Goal: Navigation & Orientation: Find specific page/section

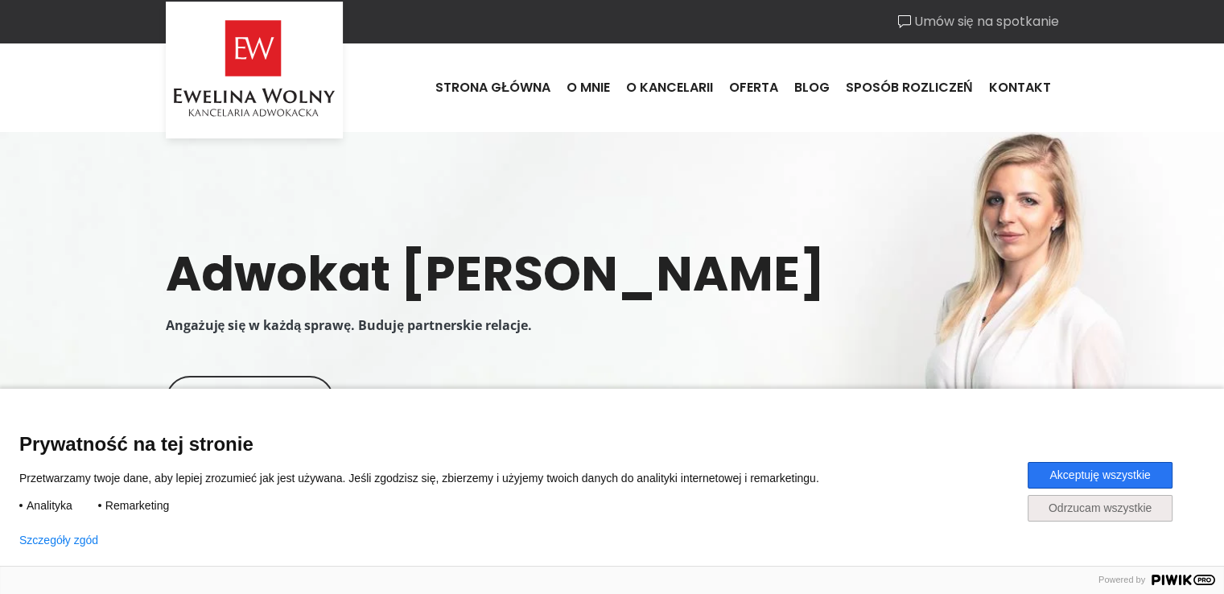
click at [1066, 473] on button "Akceptuję wszystkie" at bounding box center [1100, 475] width 145 height 27
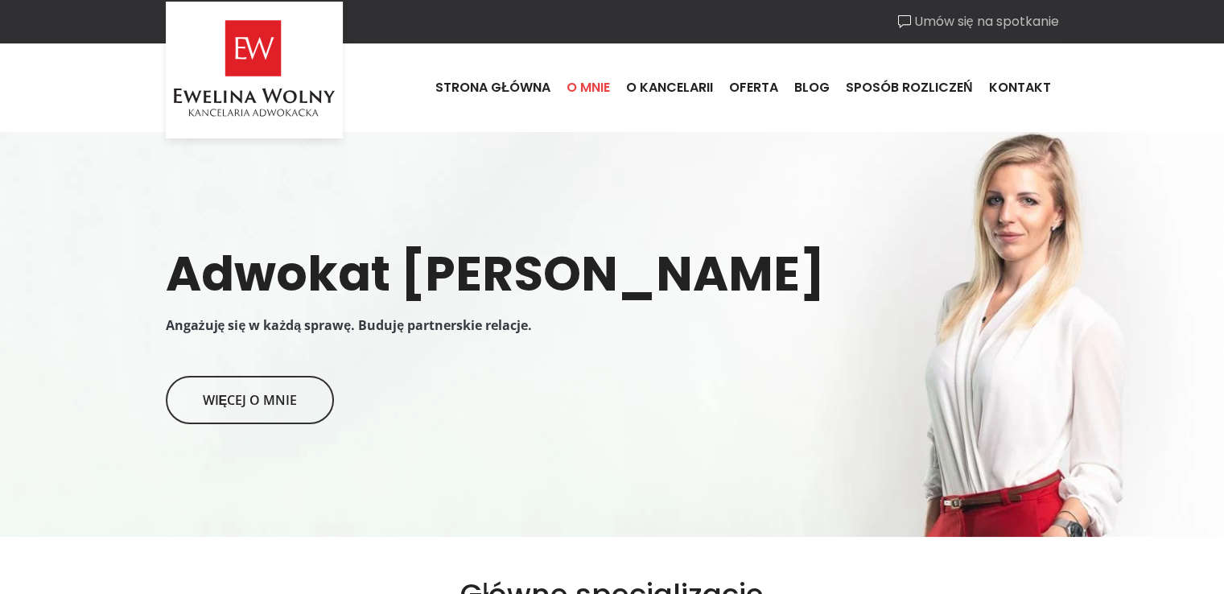
click at [594, 86] on link "O mnie" at bounding box center [589, 87] width 60 height 43
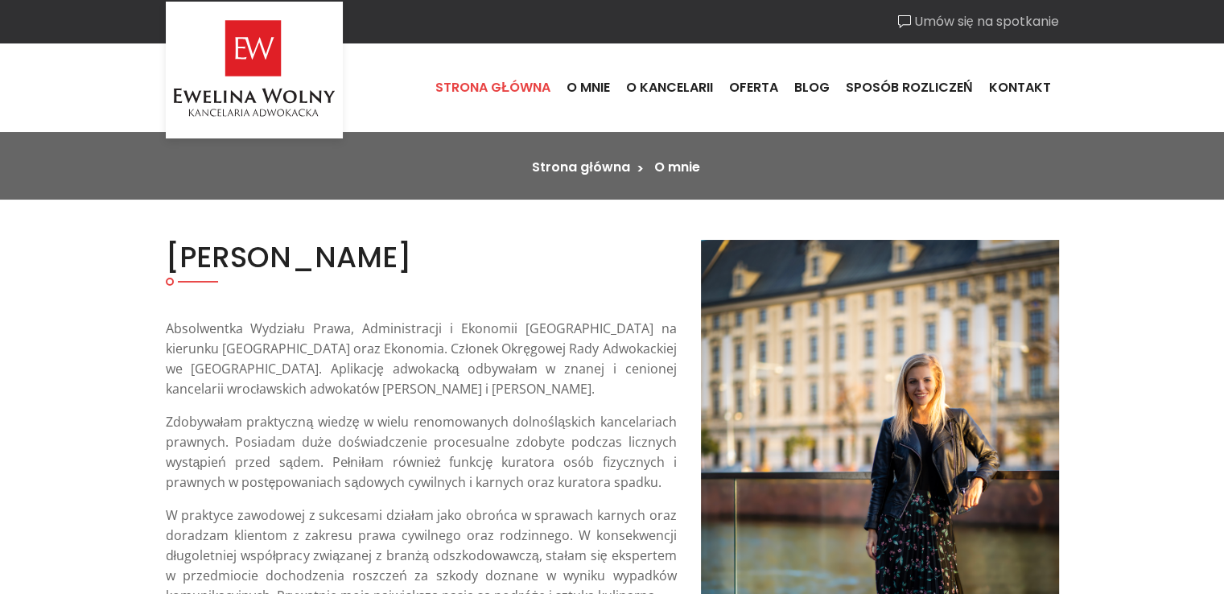
click at [502, 83] on link "Strona główna" at bounding box center [492, 87] width 131 height 43
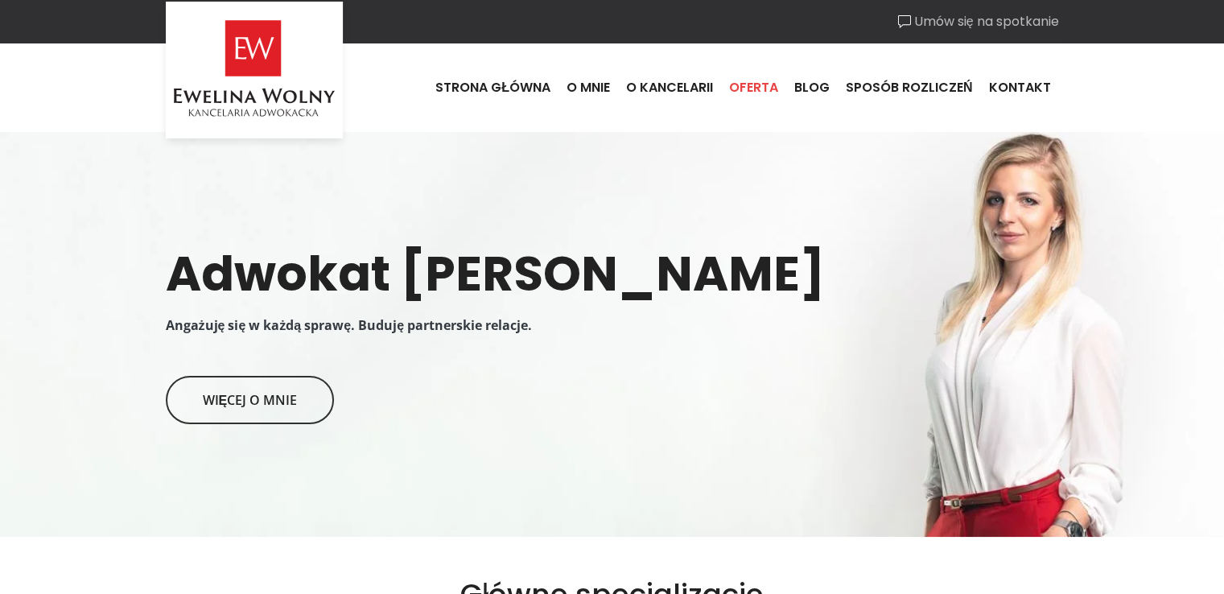
click at [750, 88] on link "Oferta" at bounding box center [753, 87] width 65 height 43
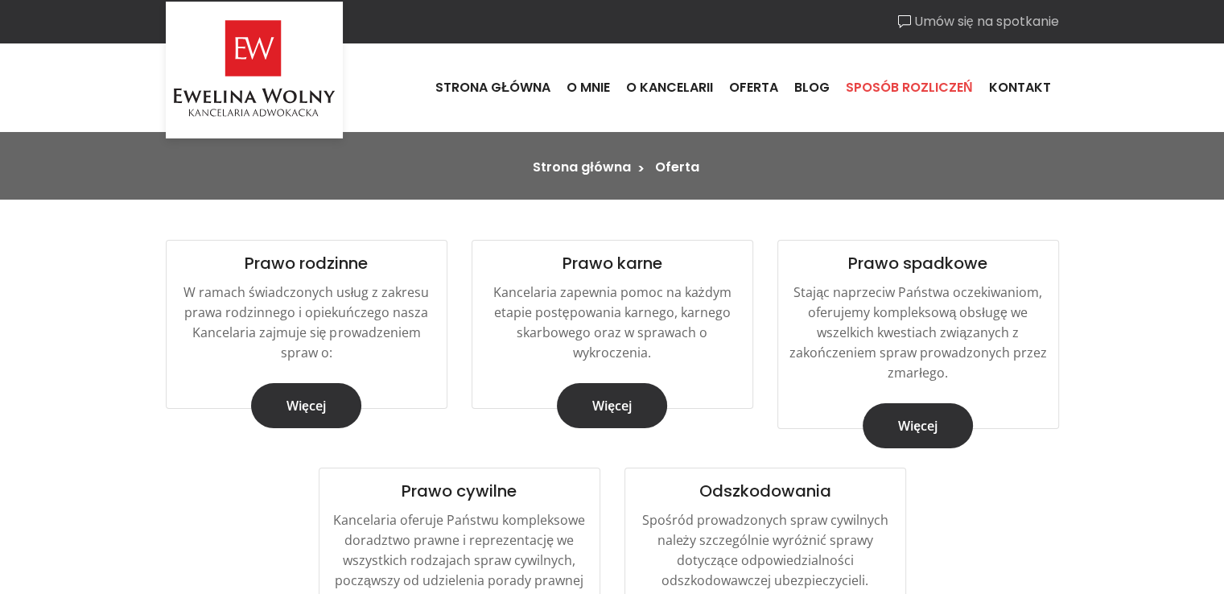
click at [891, 91] on link "Sposób rozliczeń" at bounding box center [909, 87] width 143 height 43
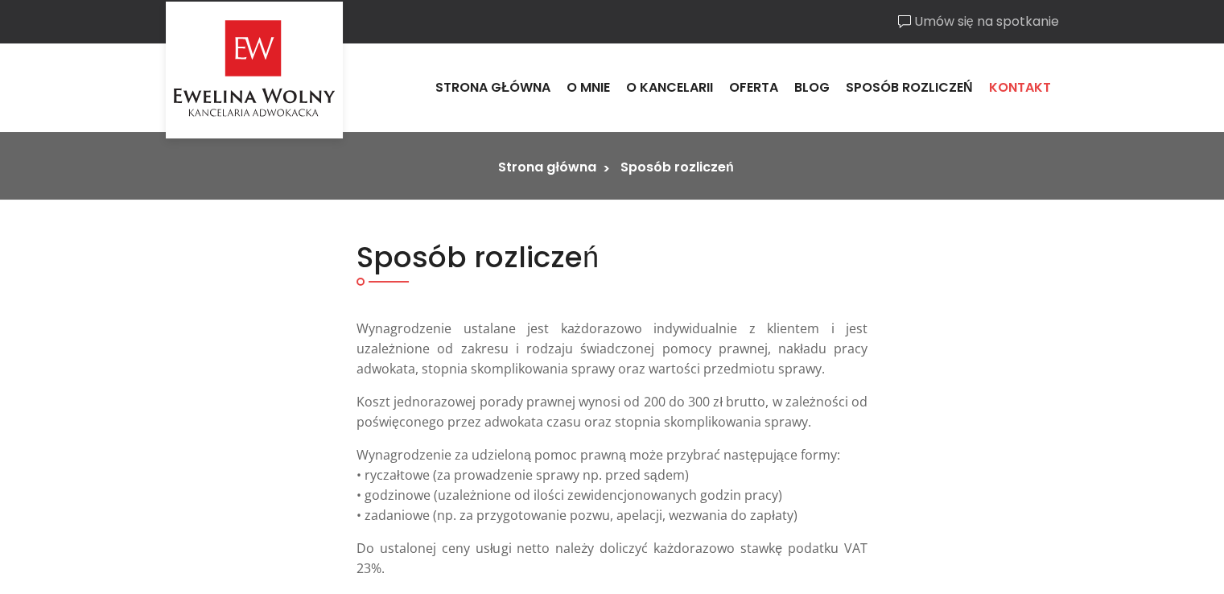
click at [1018, 91] on link "Kontakt" at bounding box center [1020, 87] width 78 height 43
